Goal: Find specific page/section: Find specific page/section

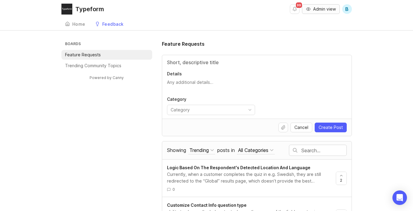
click at [321, 8] on span "Admin view" at bounding box center [324, 9] width 23 height 6
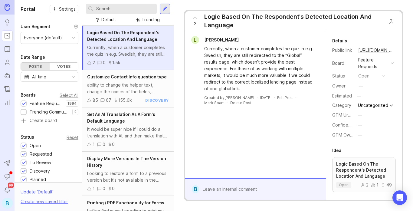
click at [106, 10] on input "text" at bounding box center [125, 8] width 58 height 7
type input "waterlily"
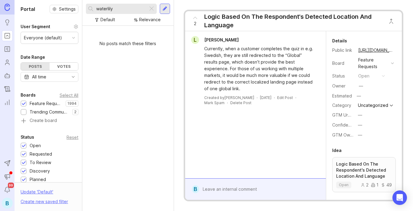
click at [5, 61] on icon "Users" at bounding box center [7, 62] width 7 height 7
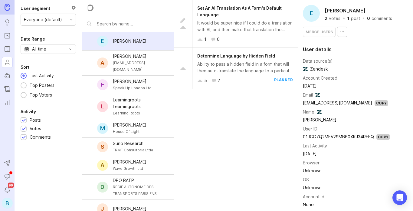
click at [115, 20] on div at bounding box center [127, 24] width 91 height 16
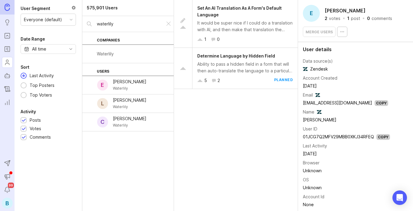
type input "waterlily"
click at [119, 54] on div "Waterlily" at bounding box center [127, 54] width 91 height 18
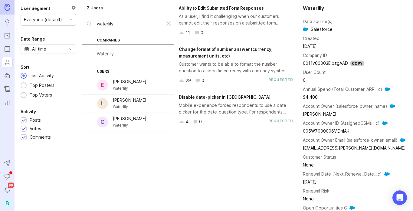
click at [242, 109] on div "Mobile experience forces respondents to use a date picker for the date-question…" at bounding box center [236, 108] width 114 height 13
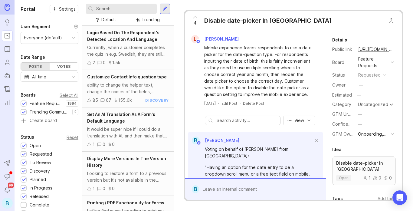
click at [6, 63] on icon "Users" at bounding box center [7, 64] width 4 height 2
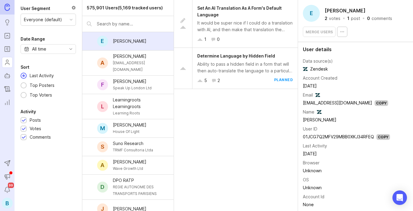
click at [112, 24] on input "text" at bounding box center [133, 24] width 72 height 7
type input "waterlily"
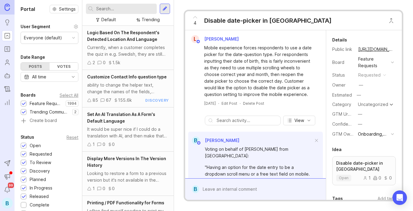
click at [7, 64] on icon "Users" at bounding box center [7, 62] width 7 height 7
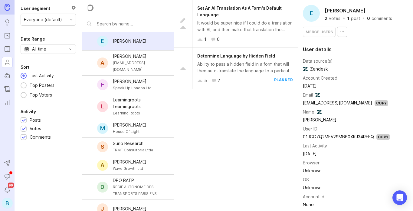
click at [110, 23] on input "text" at bounding box center [133, 24] width 72 height 7
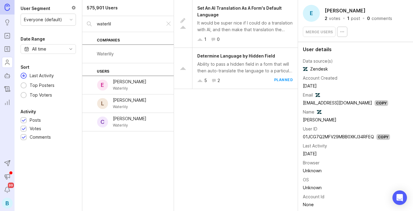
type input "waterlil"
